Goal: Information Seeking & Learning: Learn about a topic

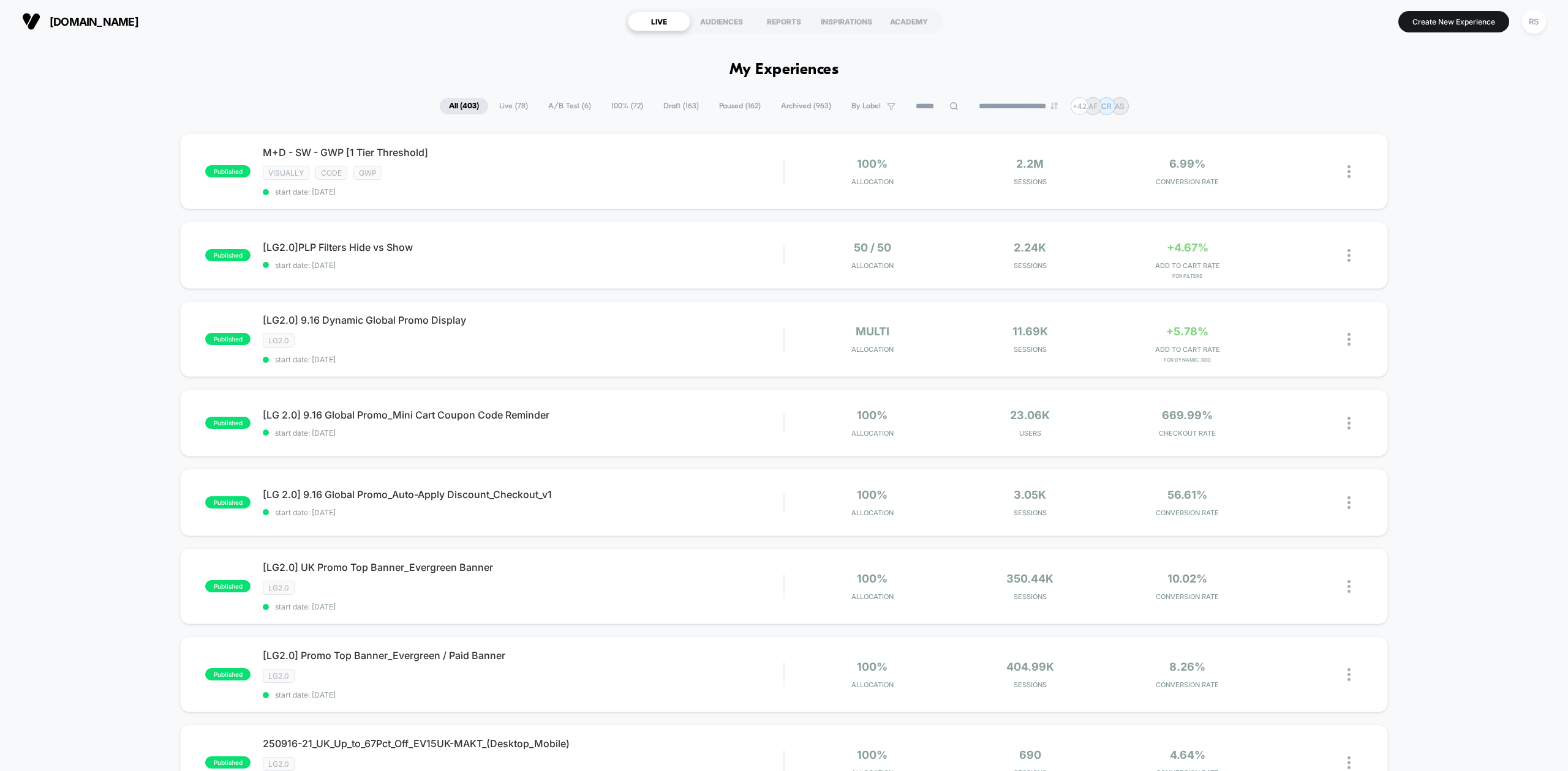
click at [630, 102] on span "100% ( 72 )" at bounding box center [628, 106] width 50 height 16
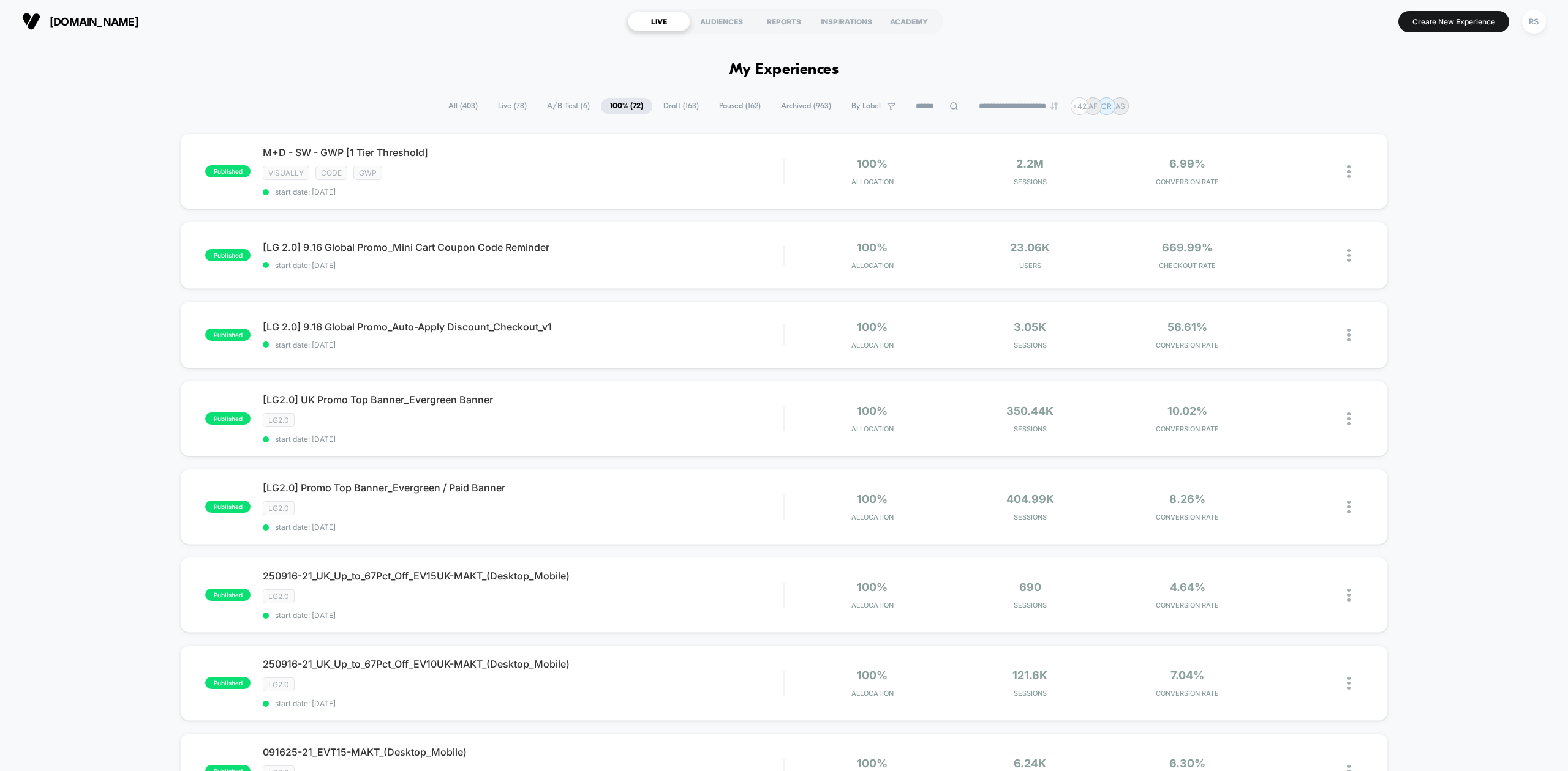
click at [545, 101] on span "A/B Test ( 6 )" at bounding box center [568, 106] width 61 height 16
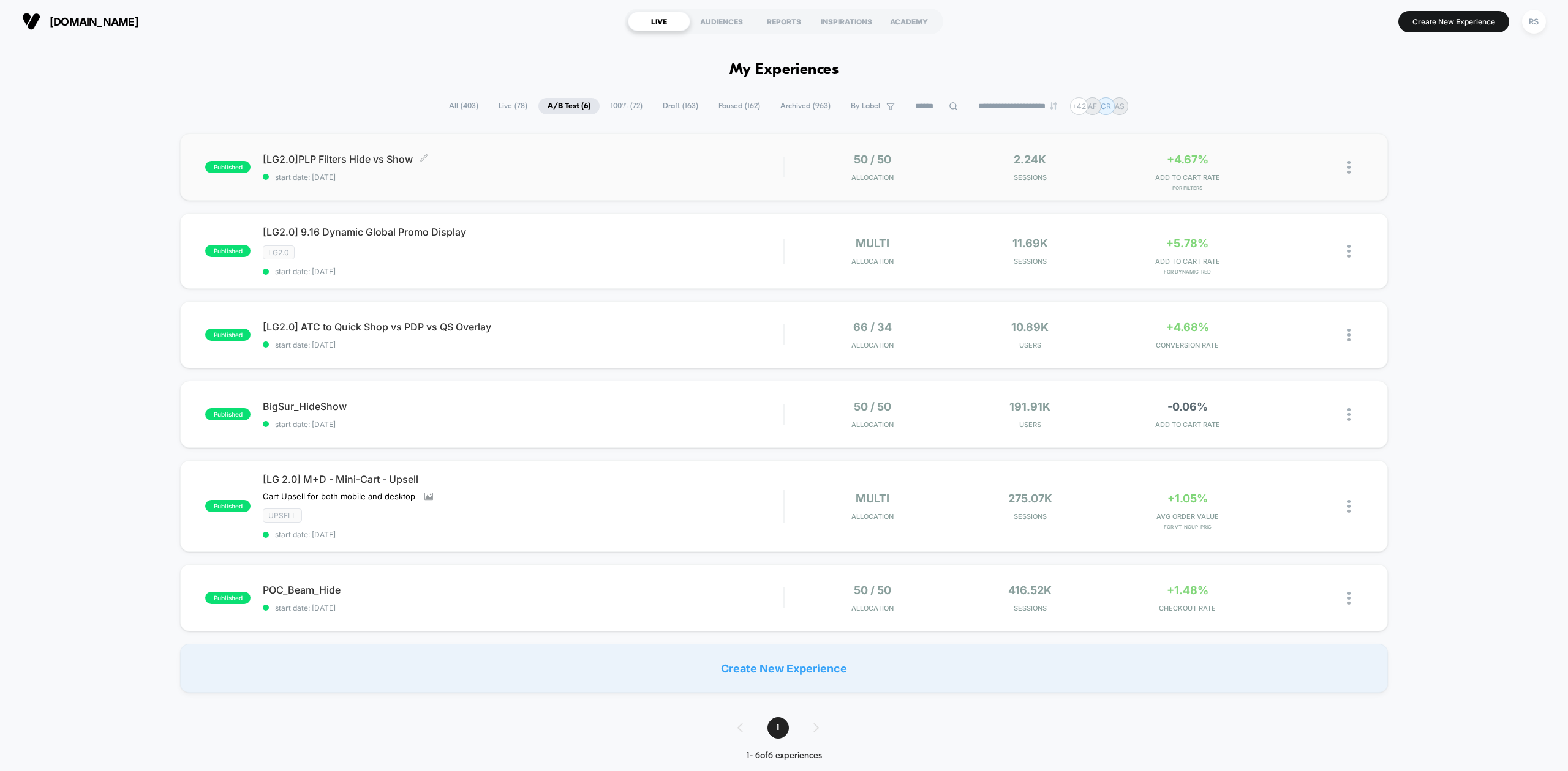
click at [694, 159] on span "[LG2.0]PLP Filters Hide vs Show Click to edit experience details" at bounding box center [523, 158] width 520 height 12
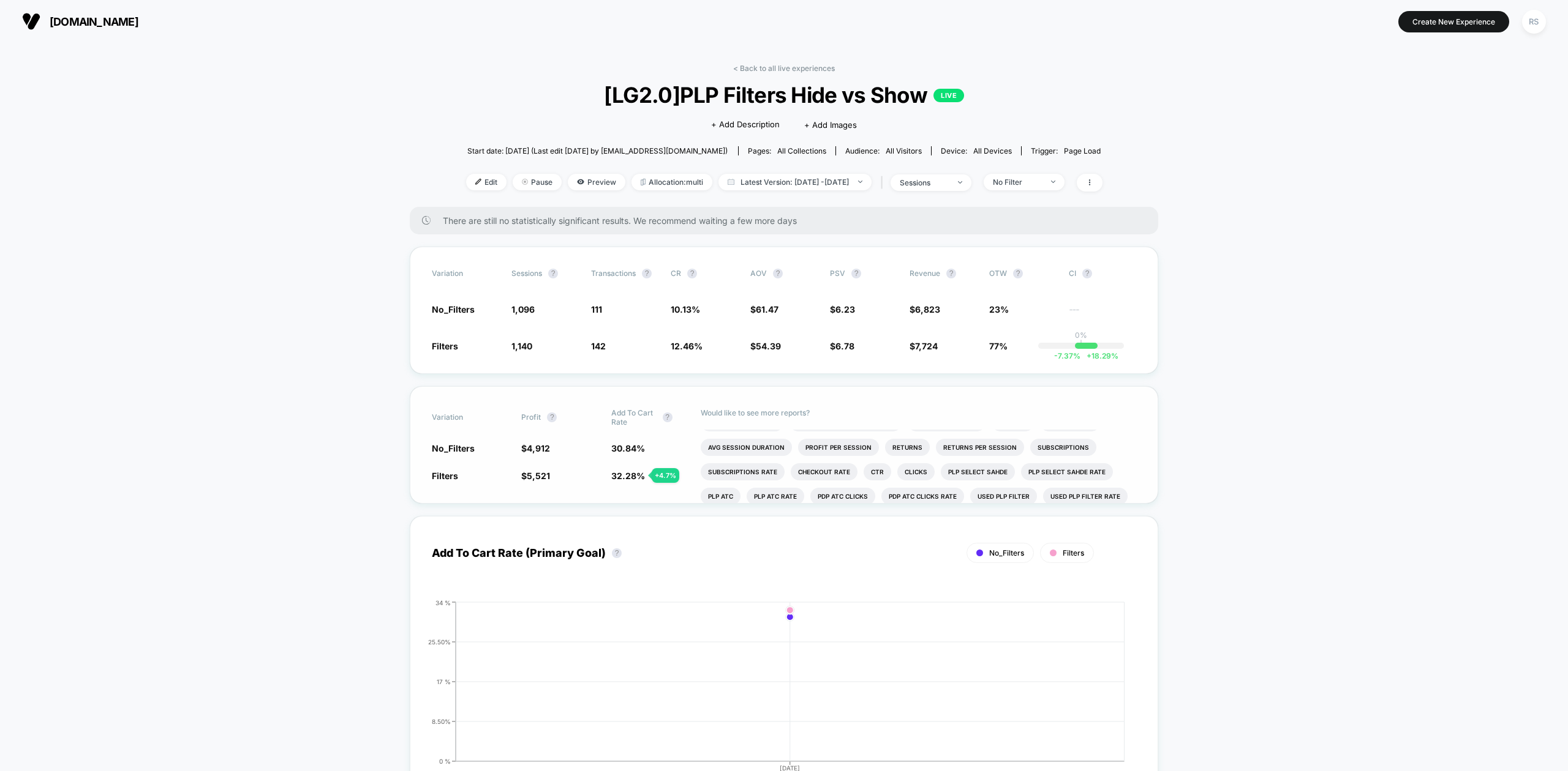
scroll to position [29, 0]
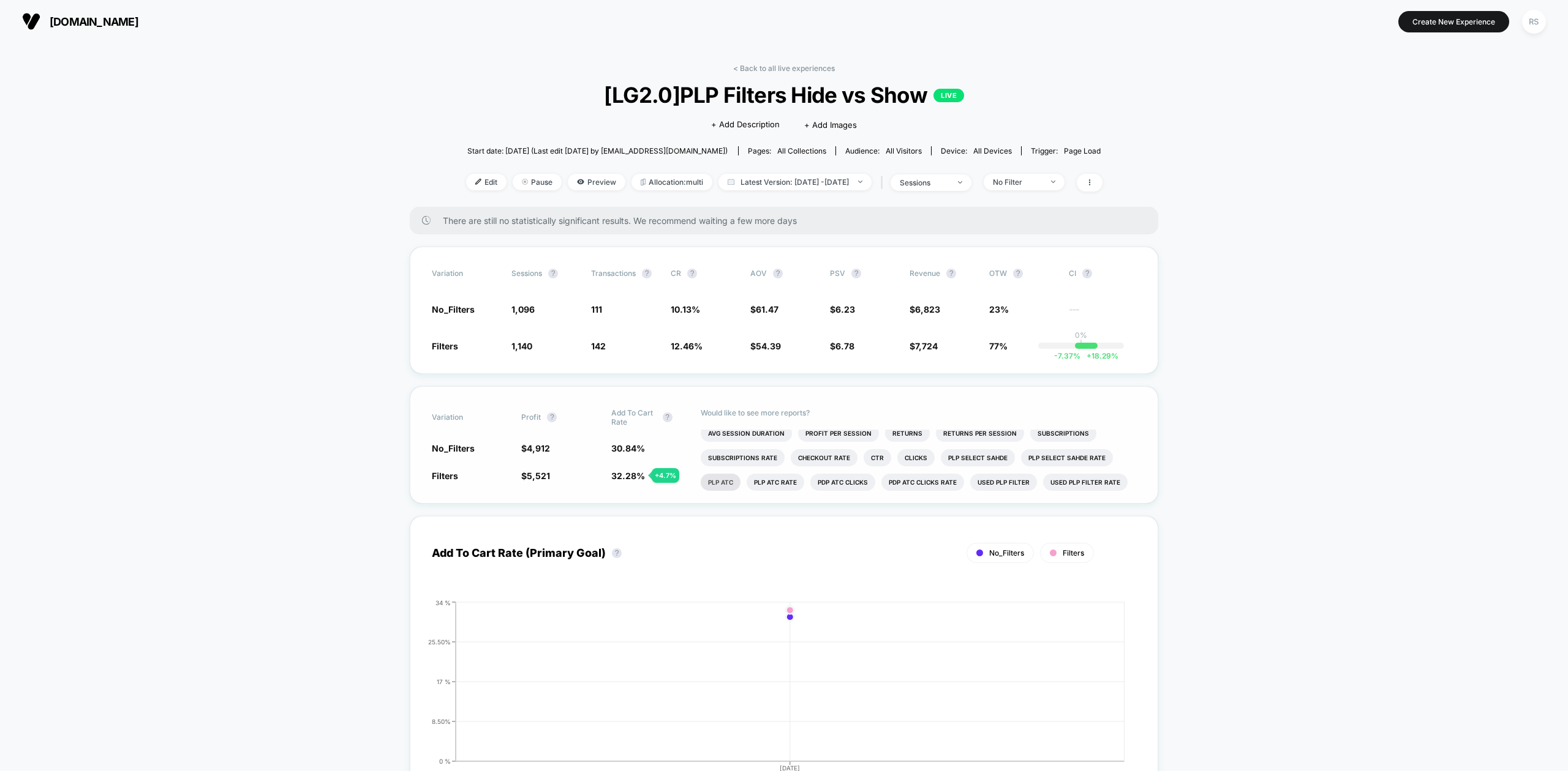
click at [1078, 483] on li "Used PLP Filter rate" at bounding box center [1085, 482] width 85 height 17
click at [1030, 480] on li "Used PLP Filter" at bounding box center [1047, 482] width 67 height 17
click at [793, 470] on span "19" at bounding box center [794, 475] width 9 height 11
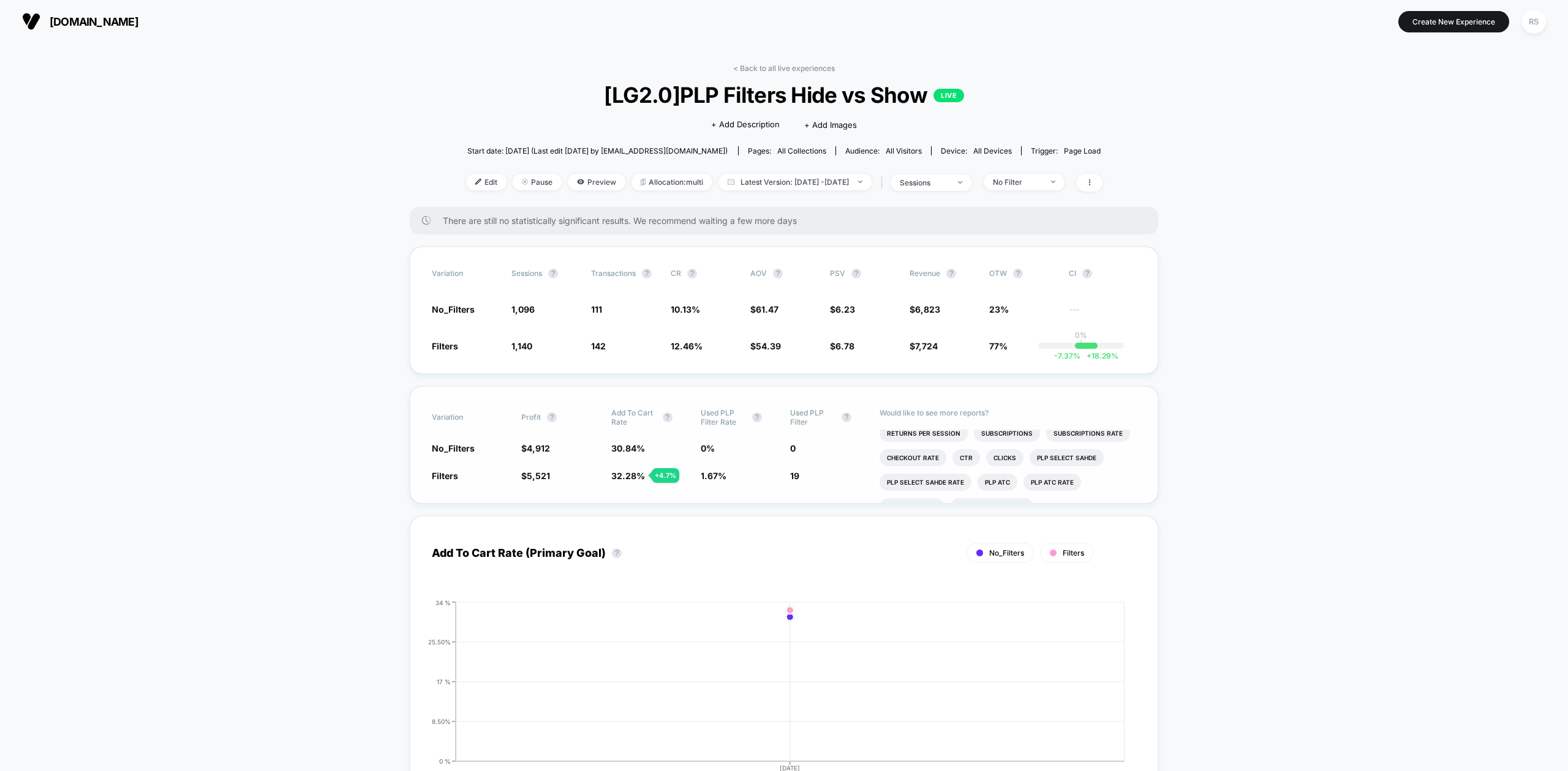
click at [793, 470] on span "19" at bounding box center [794, 475] width 9 height 11
click at [780, 67] on link "< Back to all live experiences" at bounding box center [784, 67] width 102 height 9
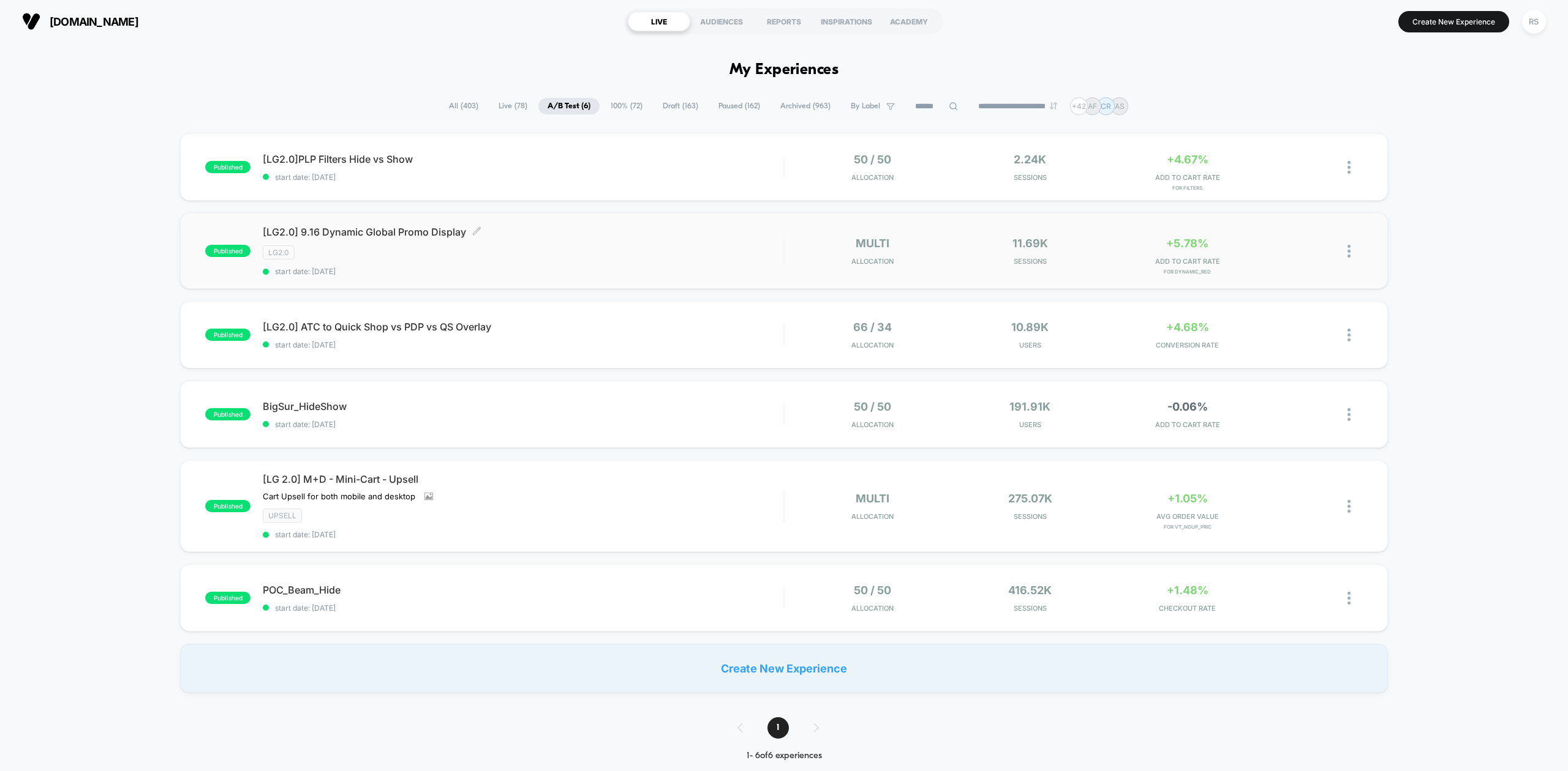
click at [761, 238] on span "[LG2.0] 9.16 Dynamic Global Promo Display Click to edit experience details" at bounding box center [523, 232] width 520 height 12
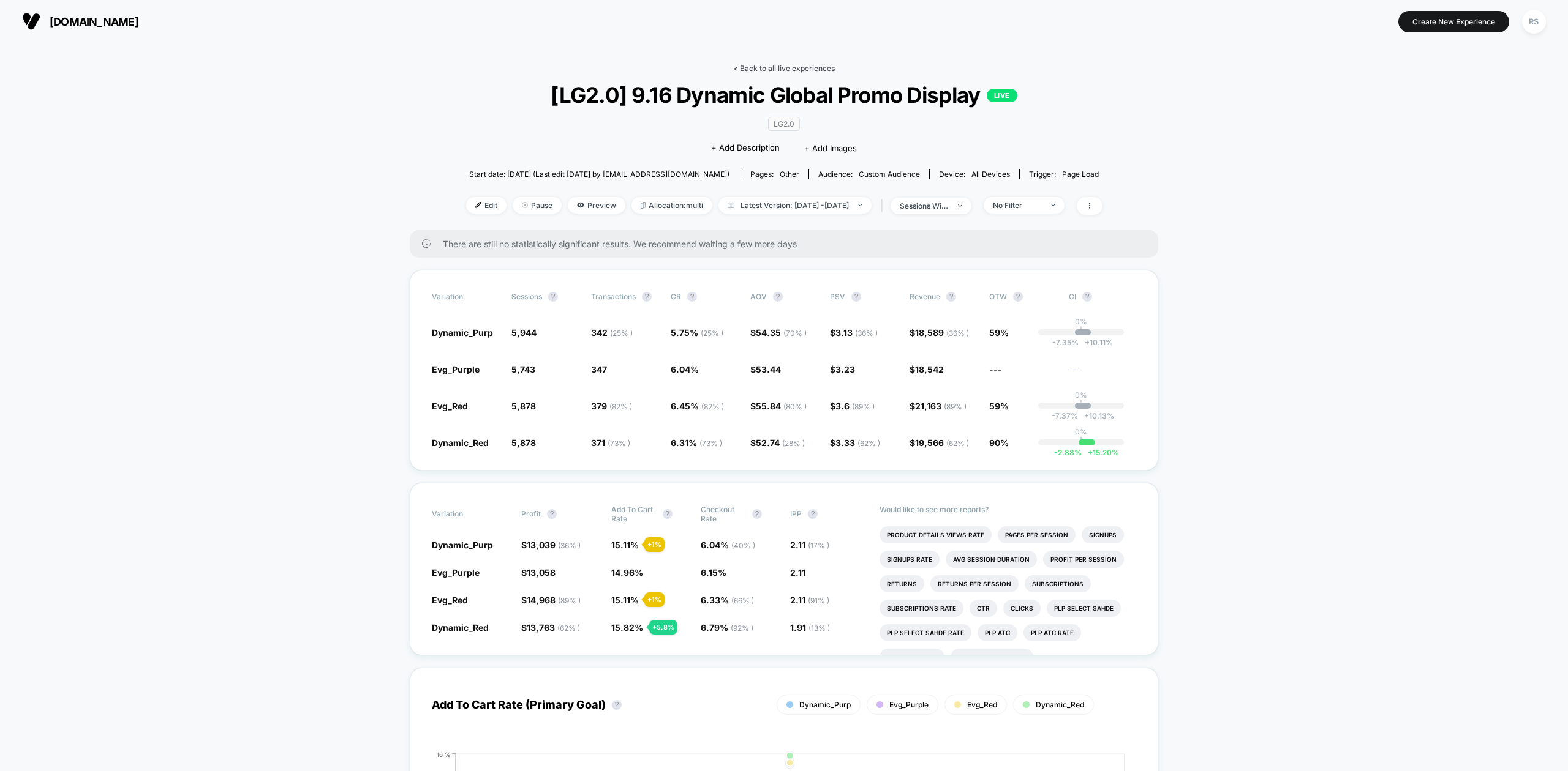
click at [802, 63] on link "< Back to all live experiences" at bounding box center [784, 67] width 102 height 9
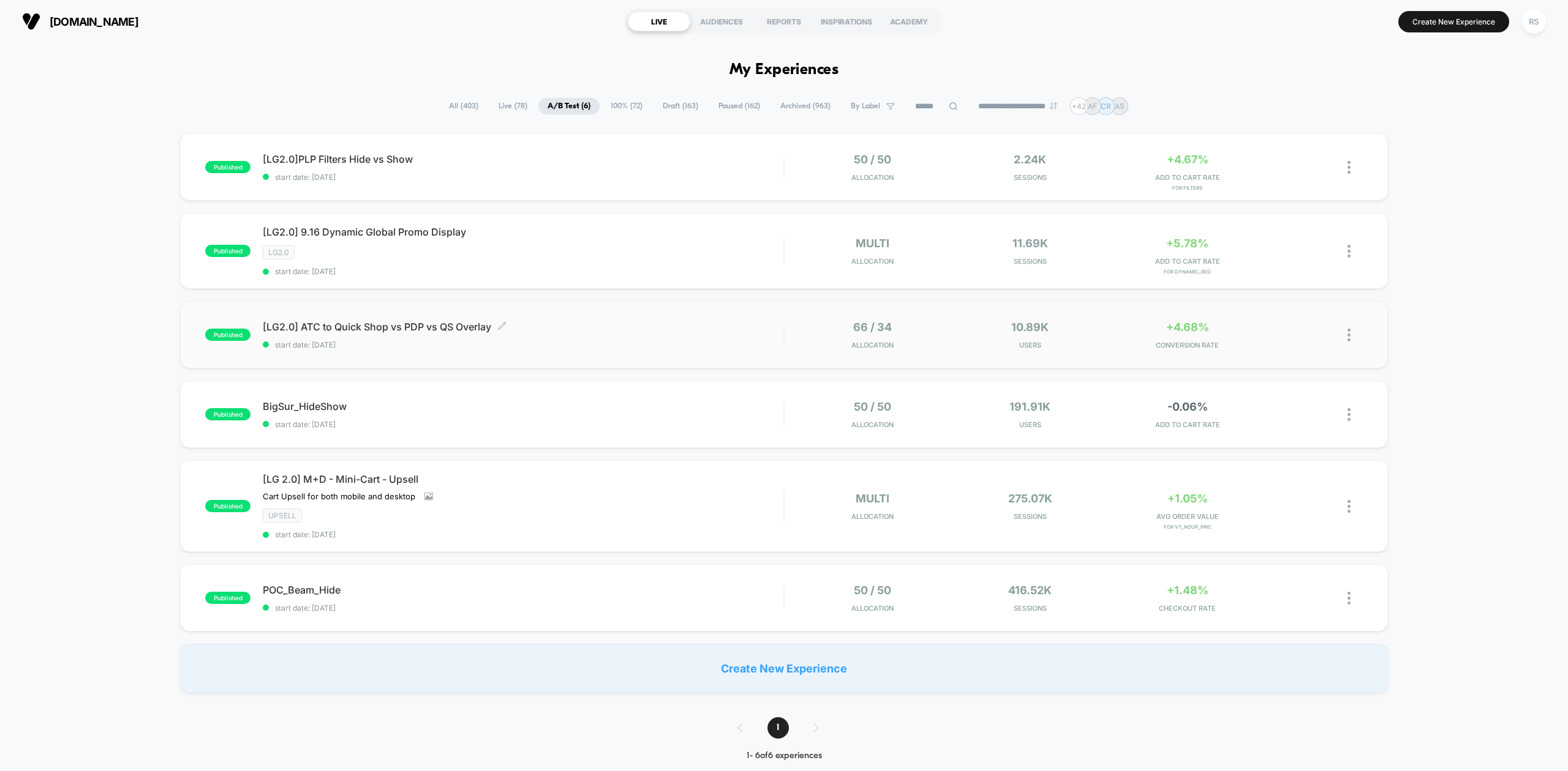
click at [628, 327] on span "[LG2.0] ATC to Quick Shop vs PDP vs QS Overlay Click to edit experience details" at bounding box center [523, 327] width 520 height 12
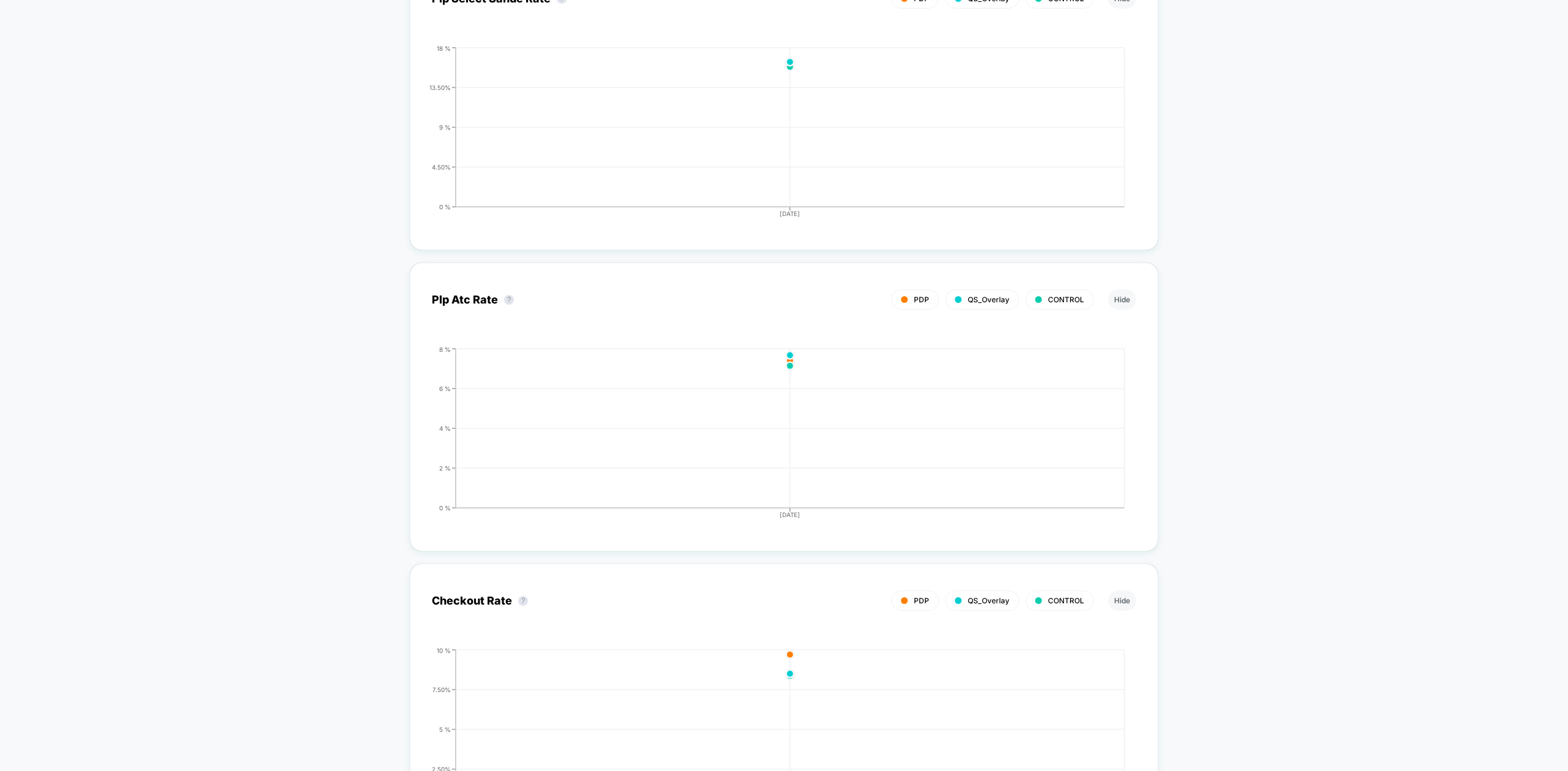
scroll to position [2475, 0]
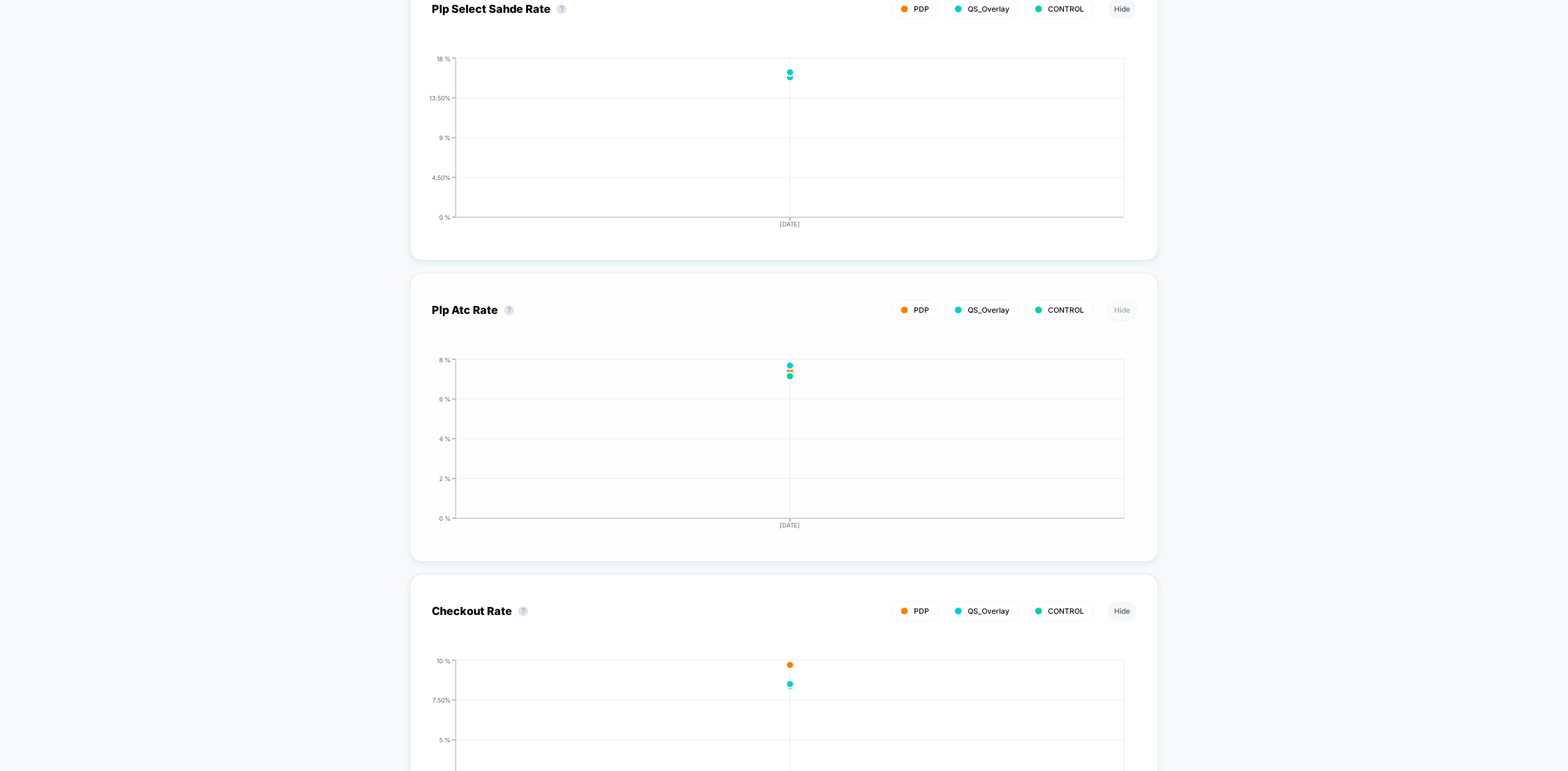
drag, startPoint x: 1124, startPoint y: 310, endPoint x: 1117, endPoint y: 314, distance: 8.1
click at [1118, 312] on button "Hide" at bounding box center [1122, 310] width 28 height 20
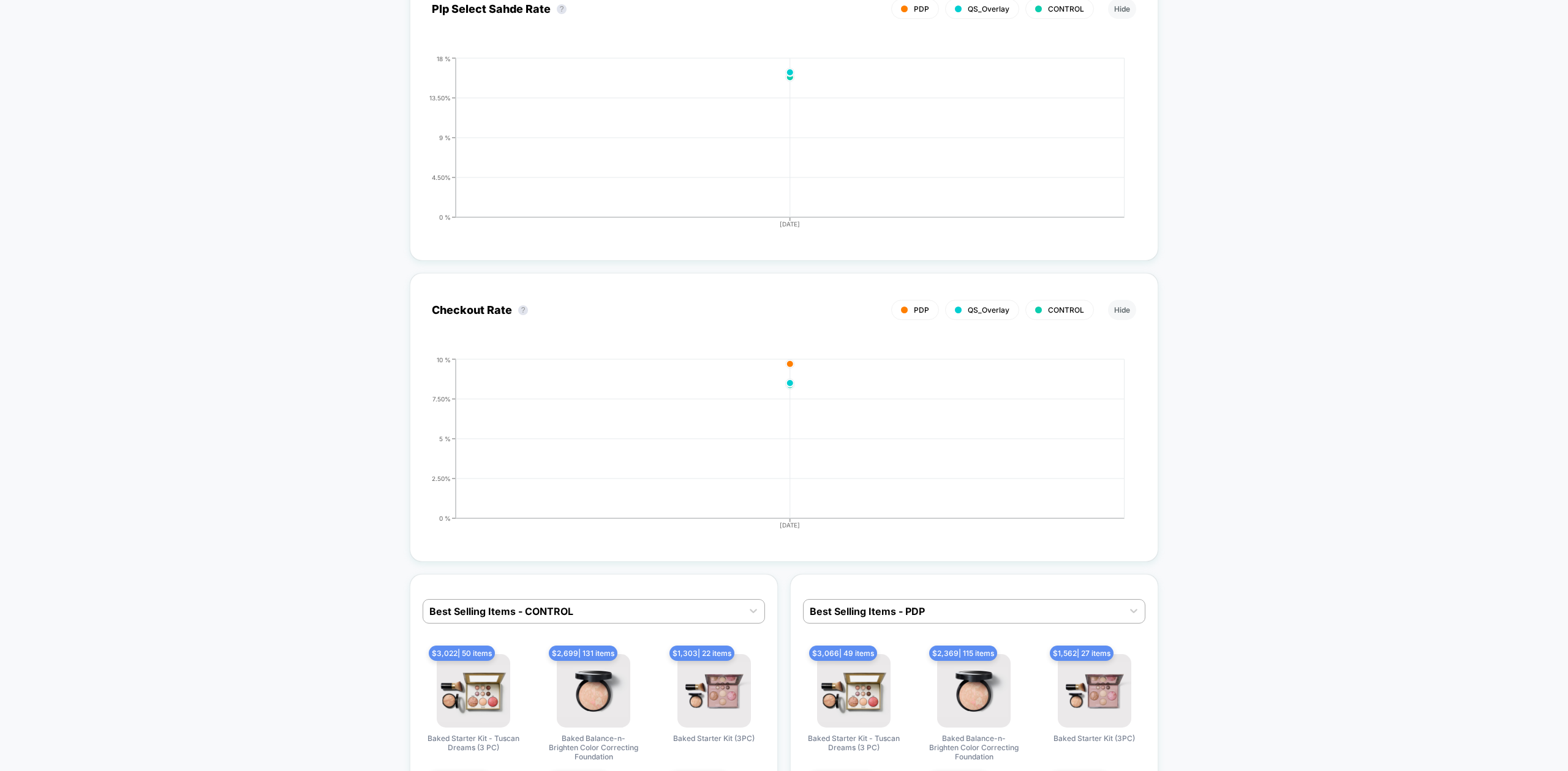
scroll to position [2285, 0]
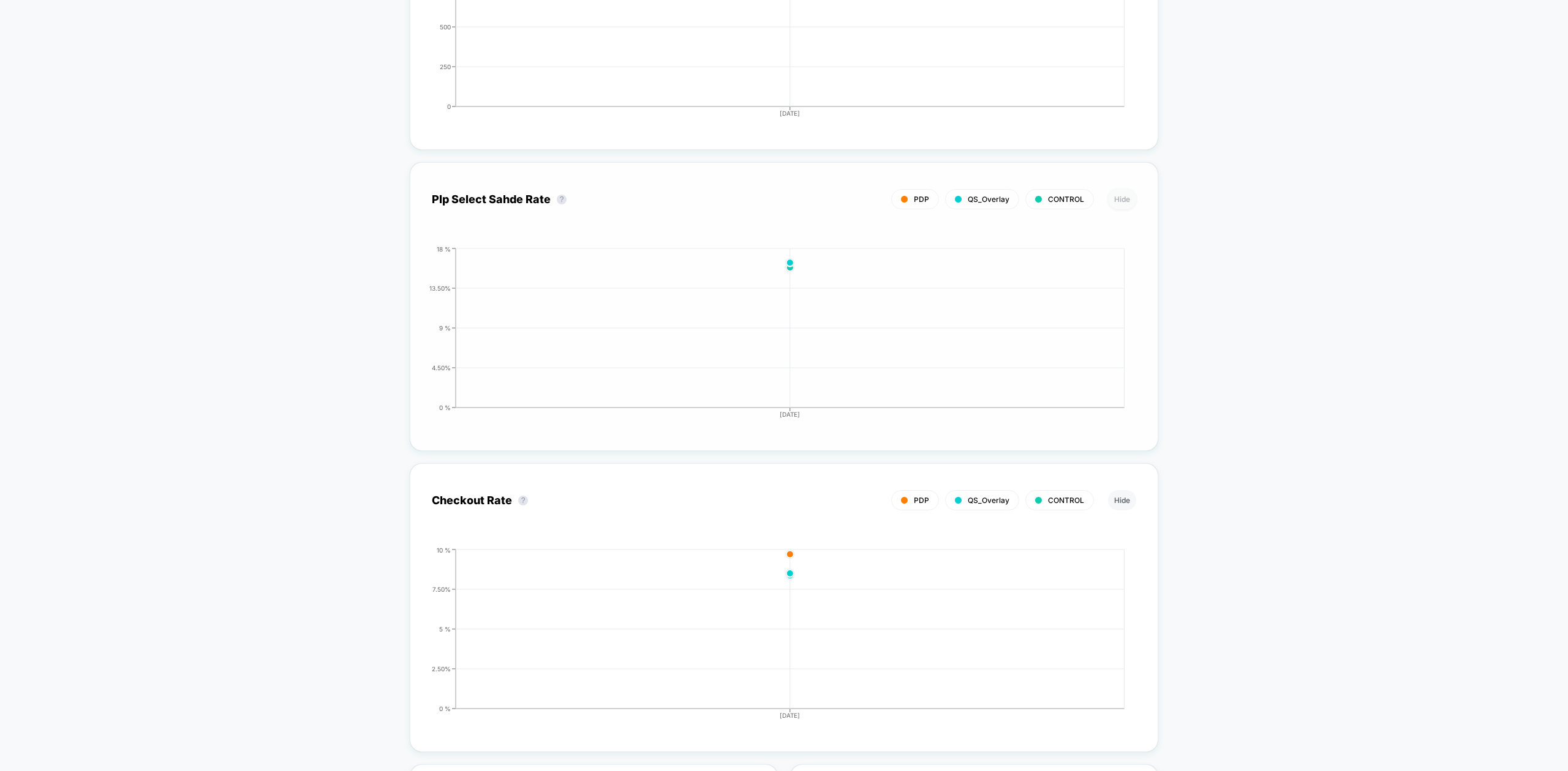
click at [1121, 192] on button "Hide" at bounding box center [1122, 199] width 28 height 20
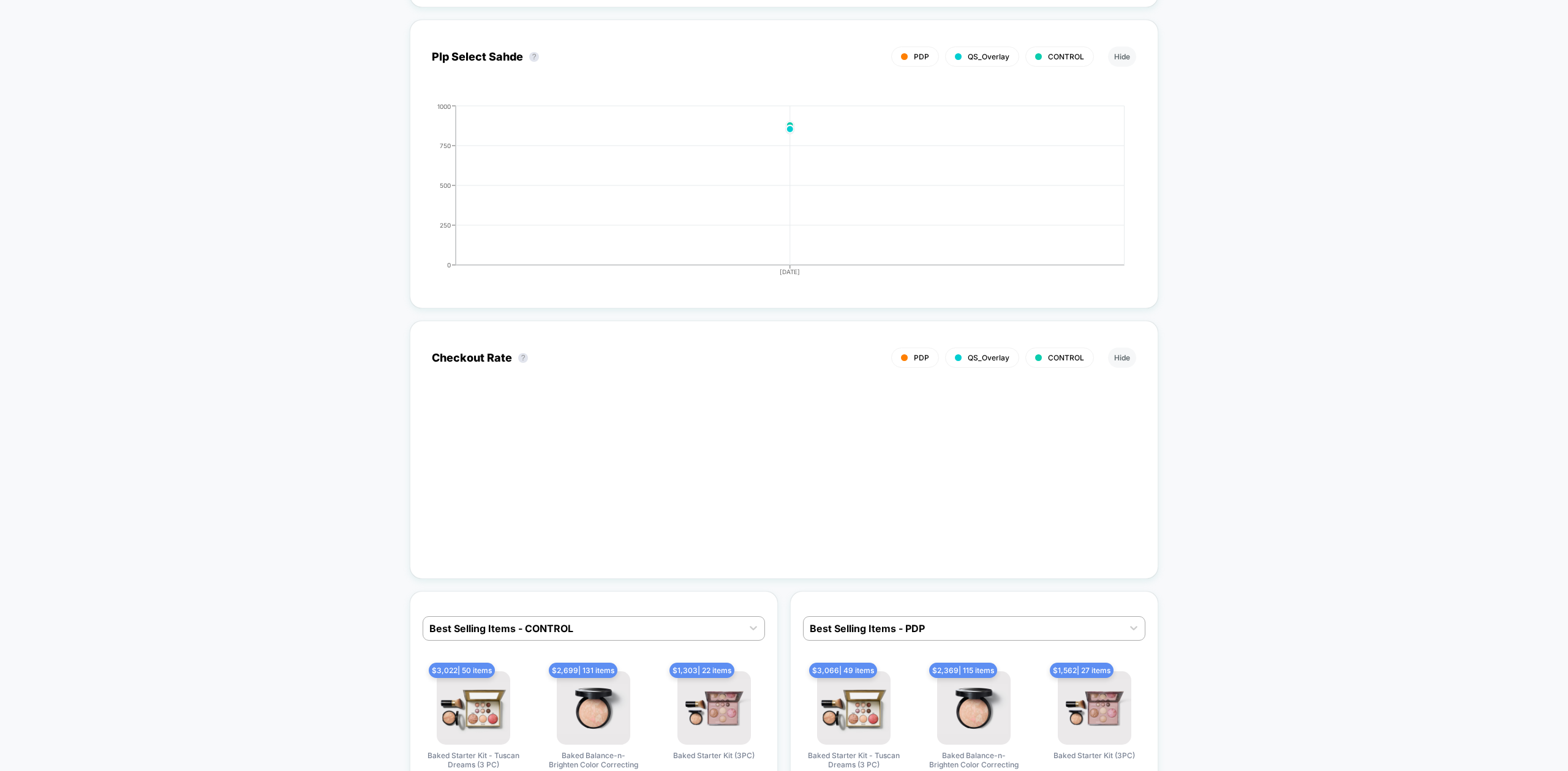
scroll to position [2094, 0]
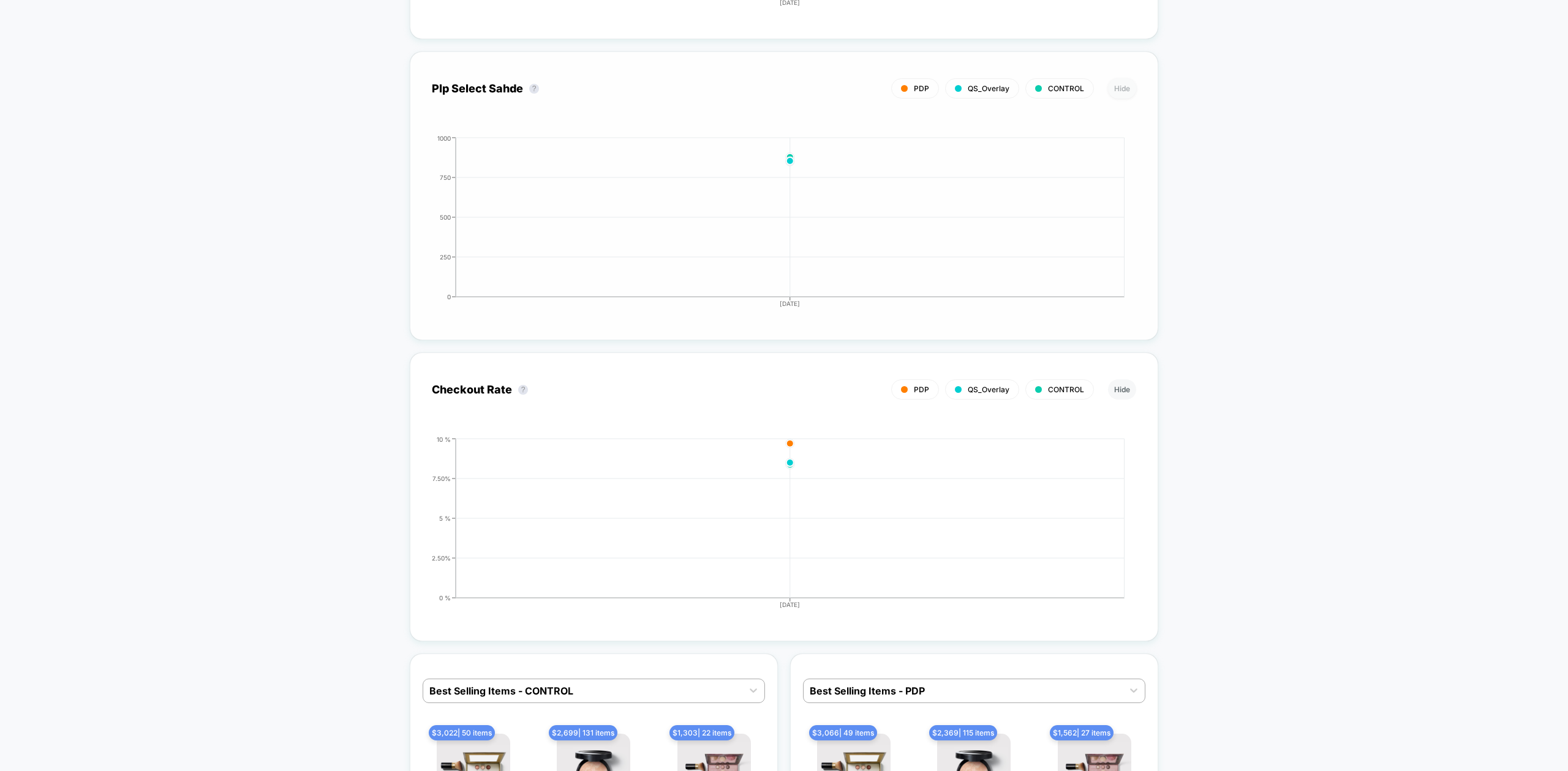
click at [1124, 88] on button "Hide" at bounding box center [1122, 88] width 28 height 20
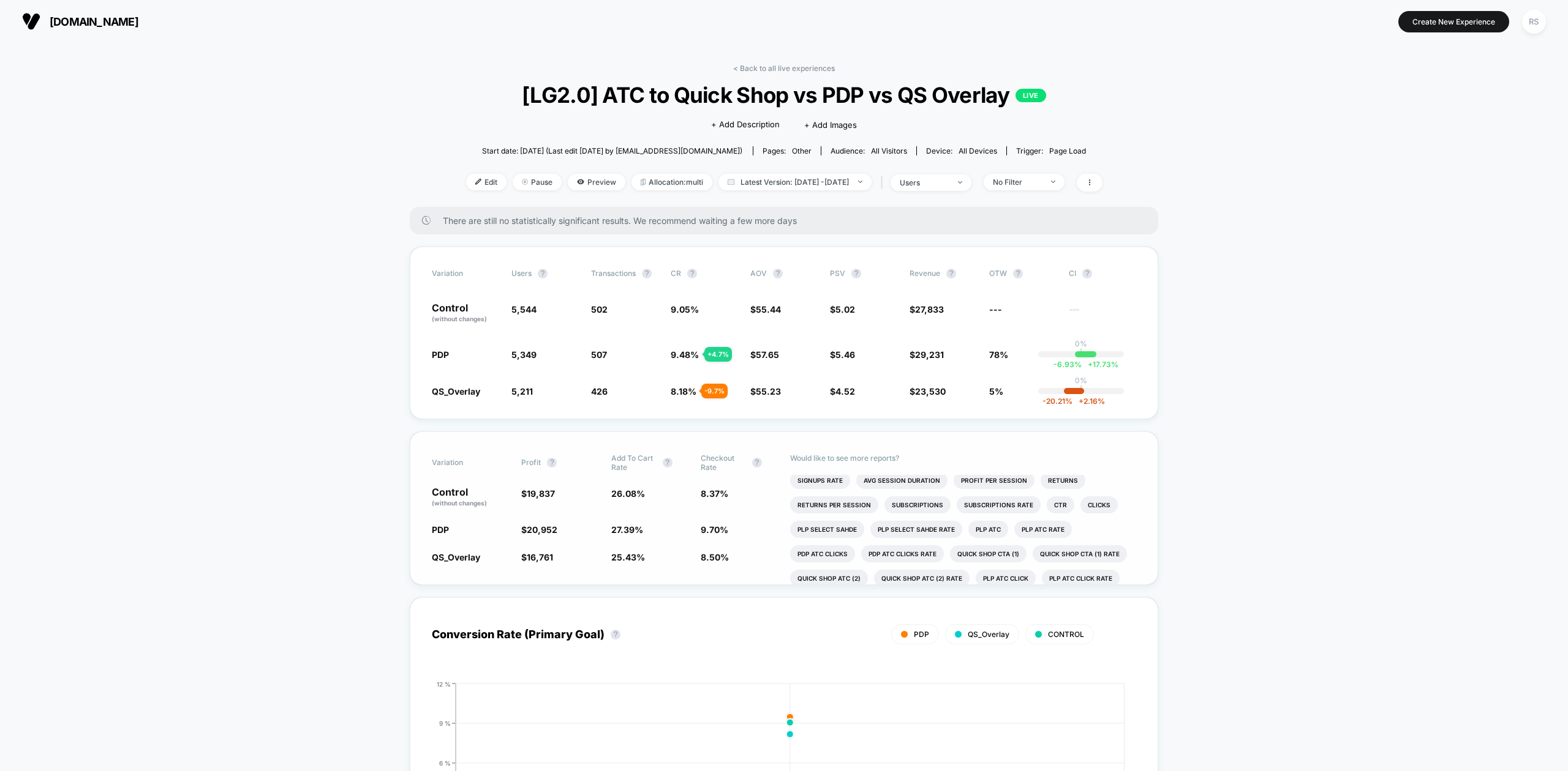
scroll to position [42, 0]
click at [1091, 538] on li "Quick Shop CTA (1) rate" at bounding box center [1079, 539] width 94 height 17
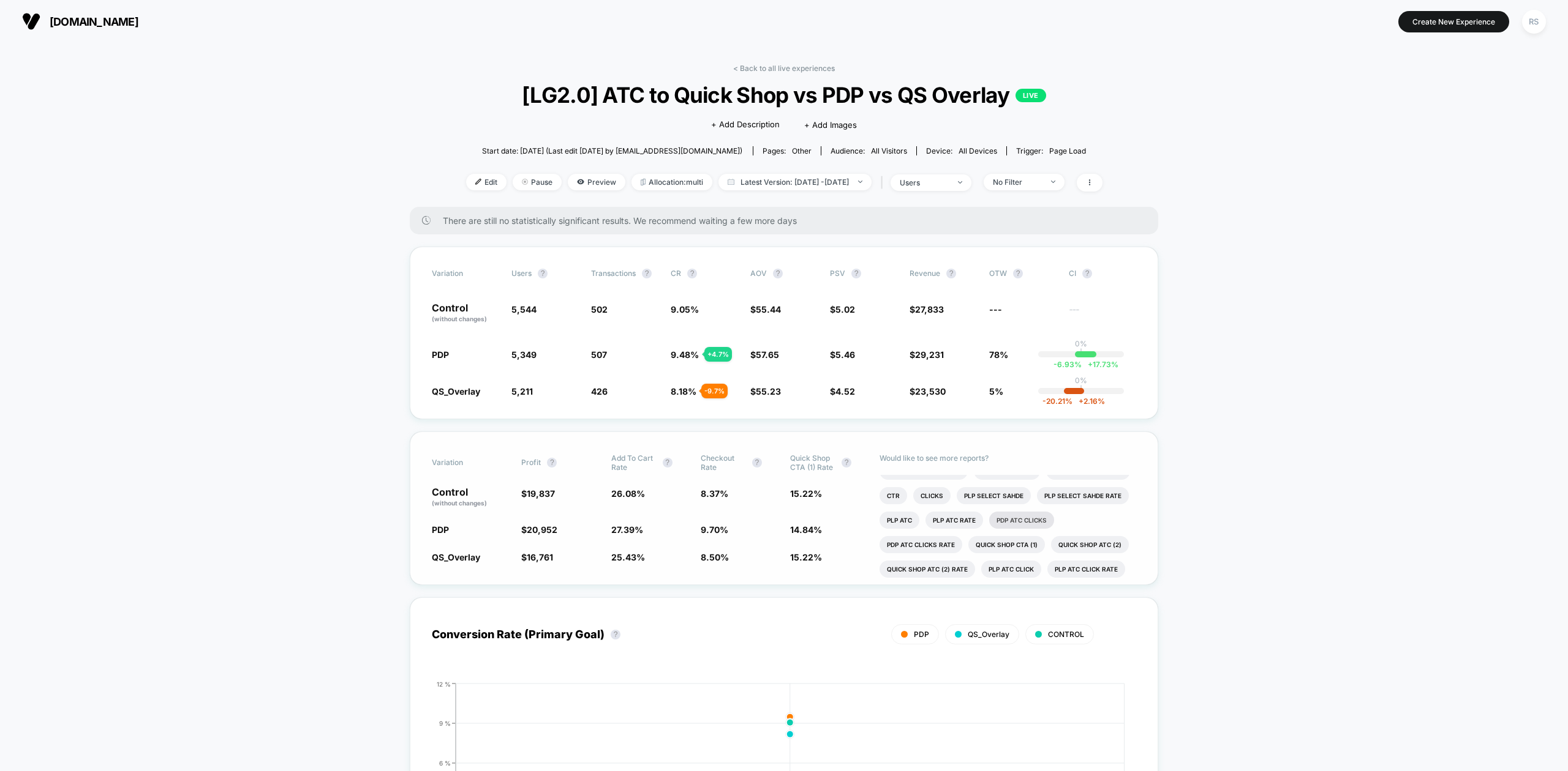
scroll to position [91, 0]
click at [956, 567] on li "Quick Shop ATC (2) rate" at bounding box center [927, 563] width 96 height 17
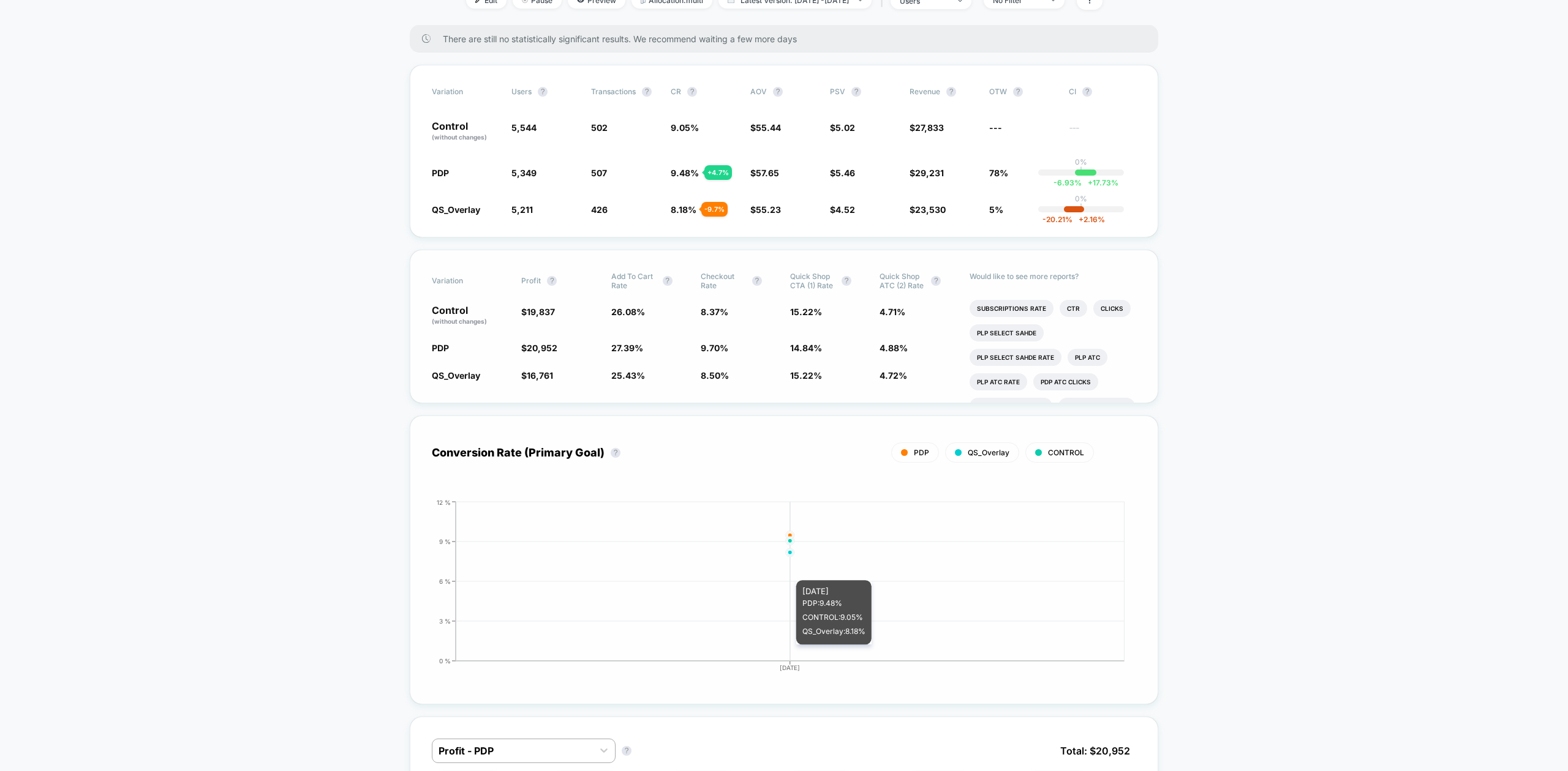
scroll to position [0, 0]
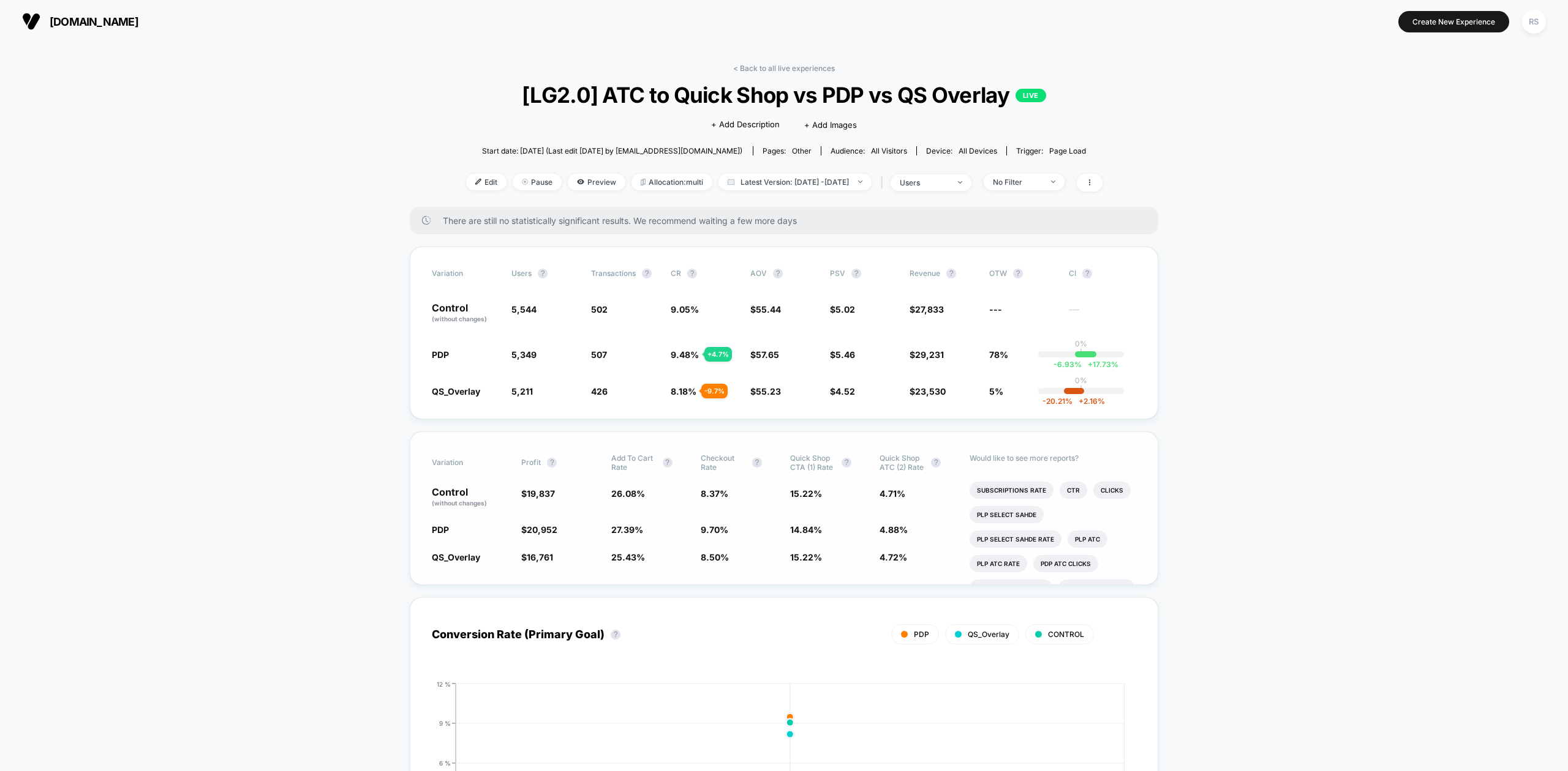
click at [775, 74] on div "< Back to all live experiences [LG2.0] ATC to Quick Shop vs PDP vs QS Overlay L…" at bounding box center [784, 135] width 636 height 143
click at [777, 68] on link "< Back to all live experiences" at bounding box center [784, 67] width 102 height 9
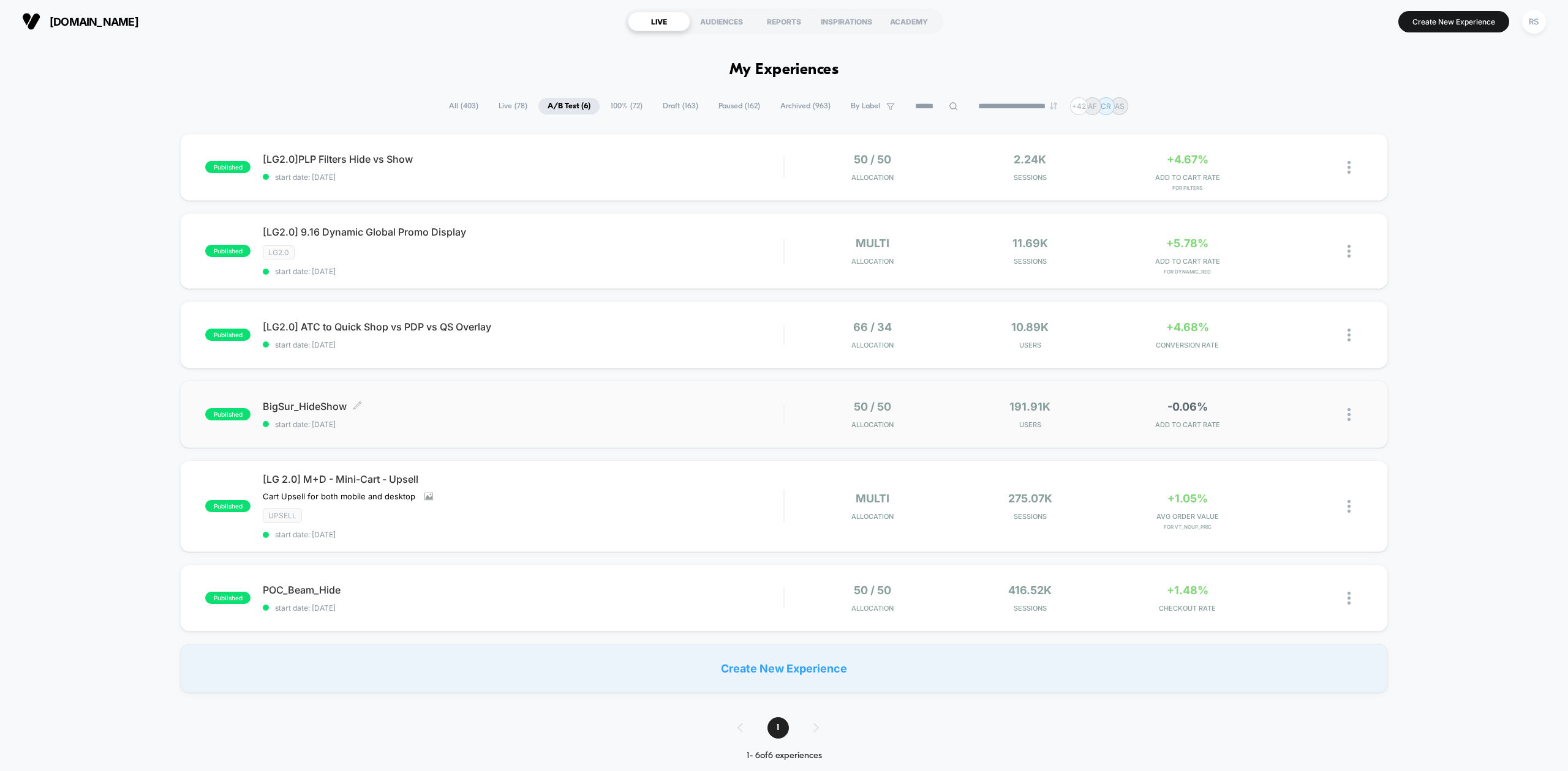
click at [727, 412] on span "BigSur_HideShow Click to edit experience details" at bounding box center [523, 406] width 520 height 12
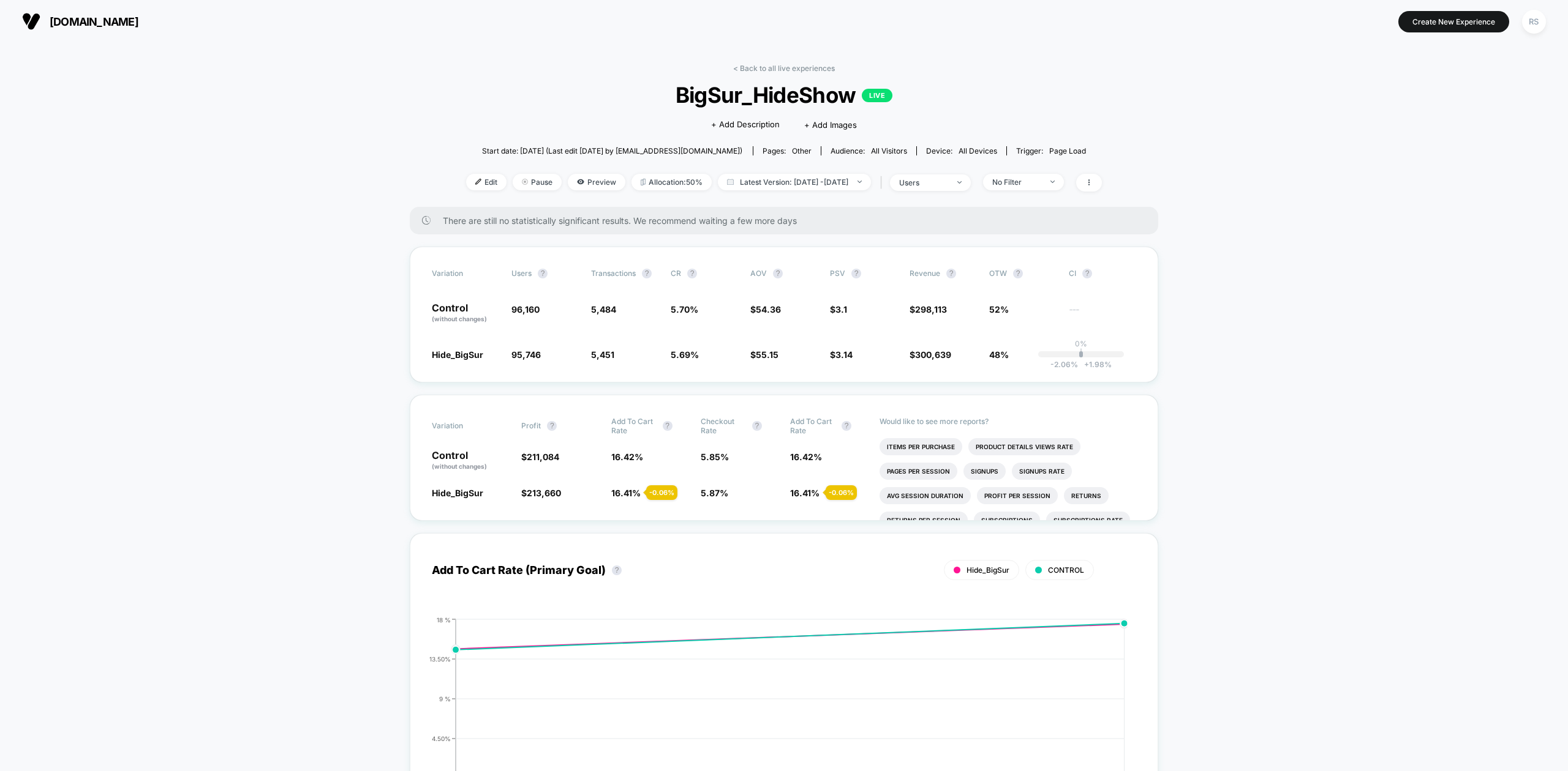
click at [816, 67] on link "< Back to all live experiences" at bounding box center [784, 67] width 102 height 9
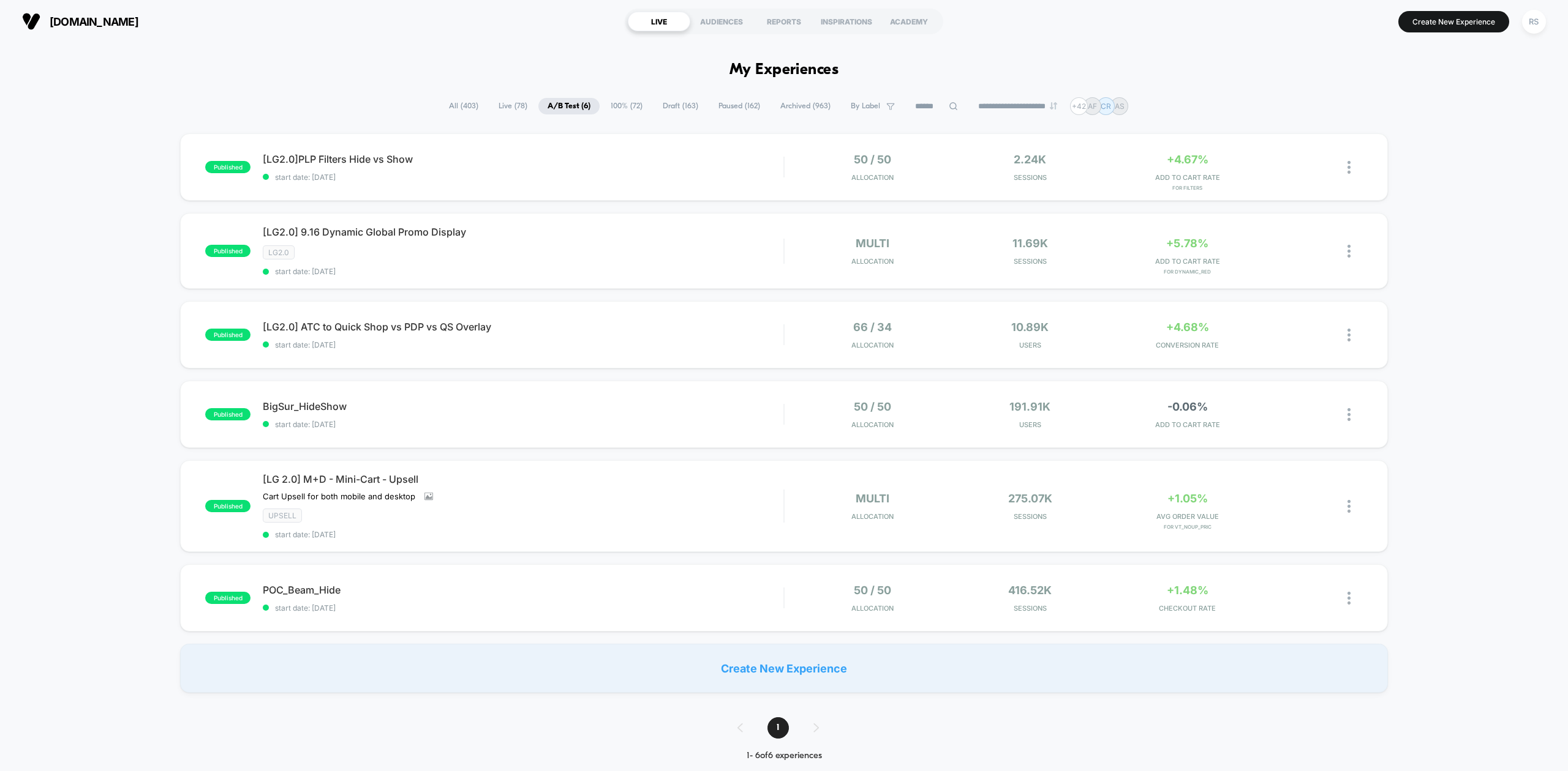
click at [667, 110] on span "Draft ( 163 )" at bounding box center [680, 106] width 54 height 16
